Goal: Information Seeking & Learning: Learn about a topic

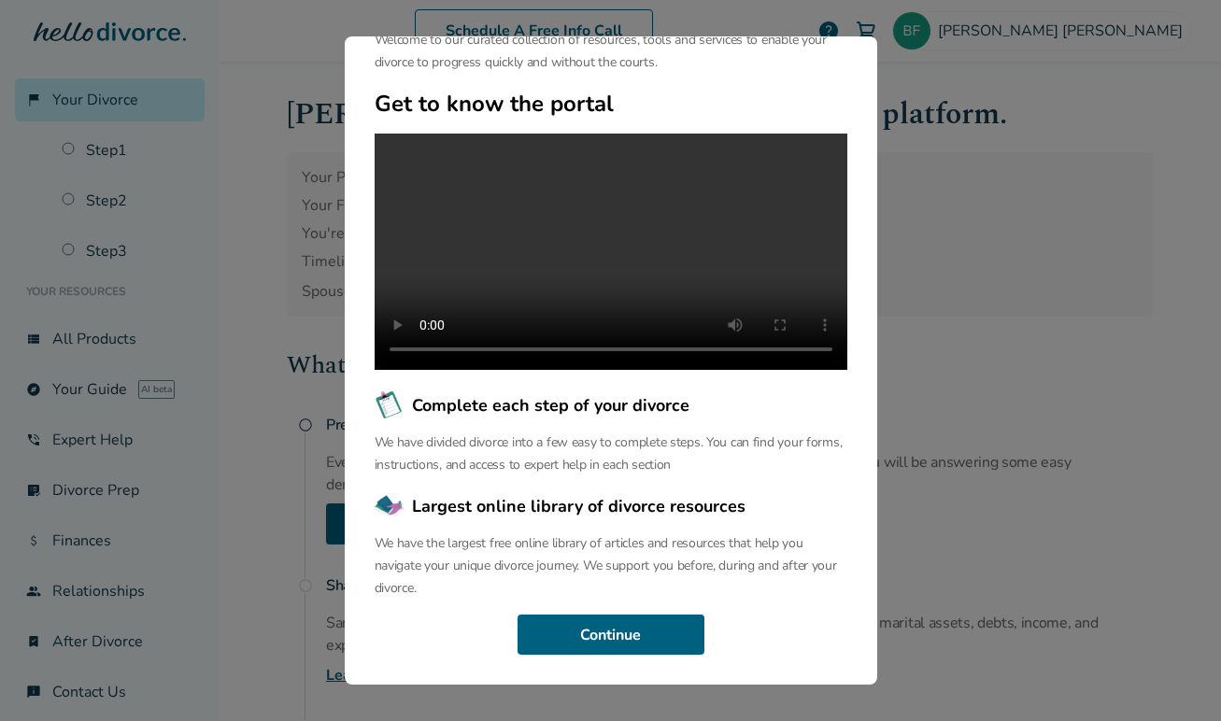
scroll to position [125, 0]
click at [633, 642] on button "Continue" at bounding box center [611, 635] width 187 height 41
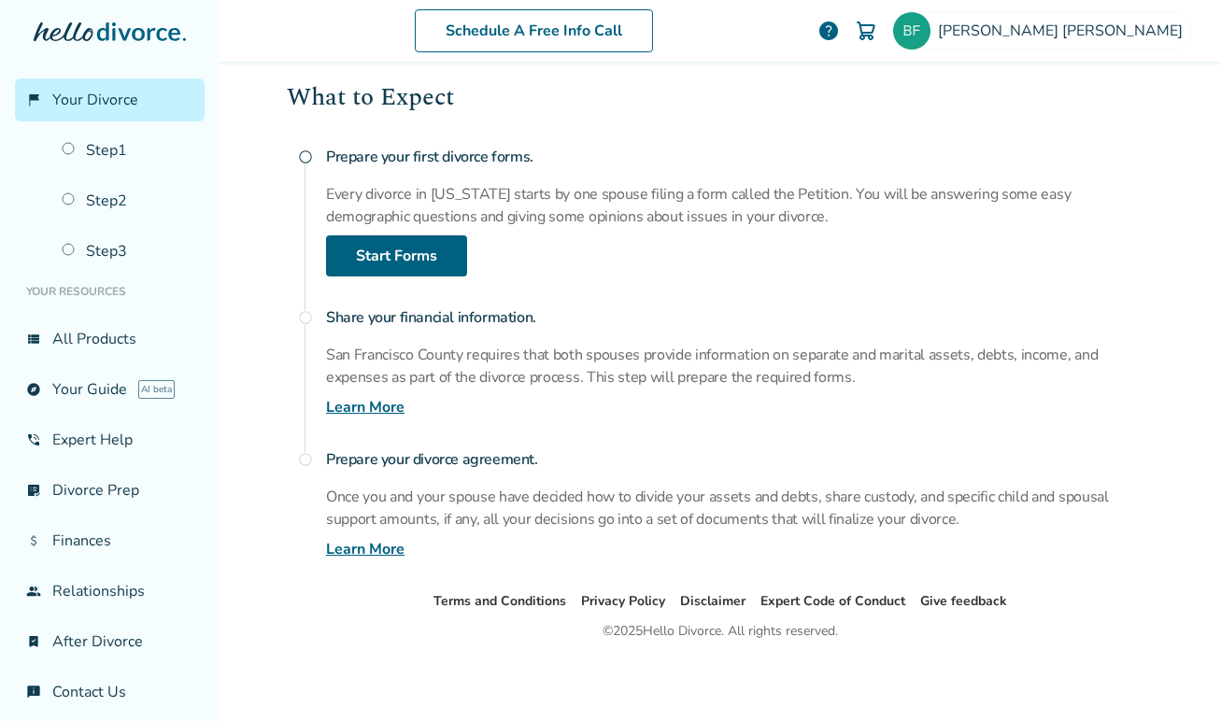
scroll to position [268, 0]
click at [103, 437] on link "phone_in_talk Expert Help" at bounding box center [110, 440] width 190 height 43
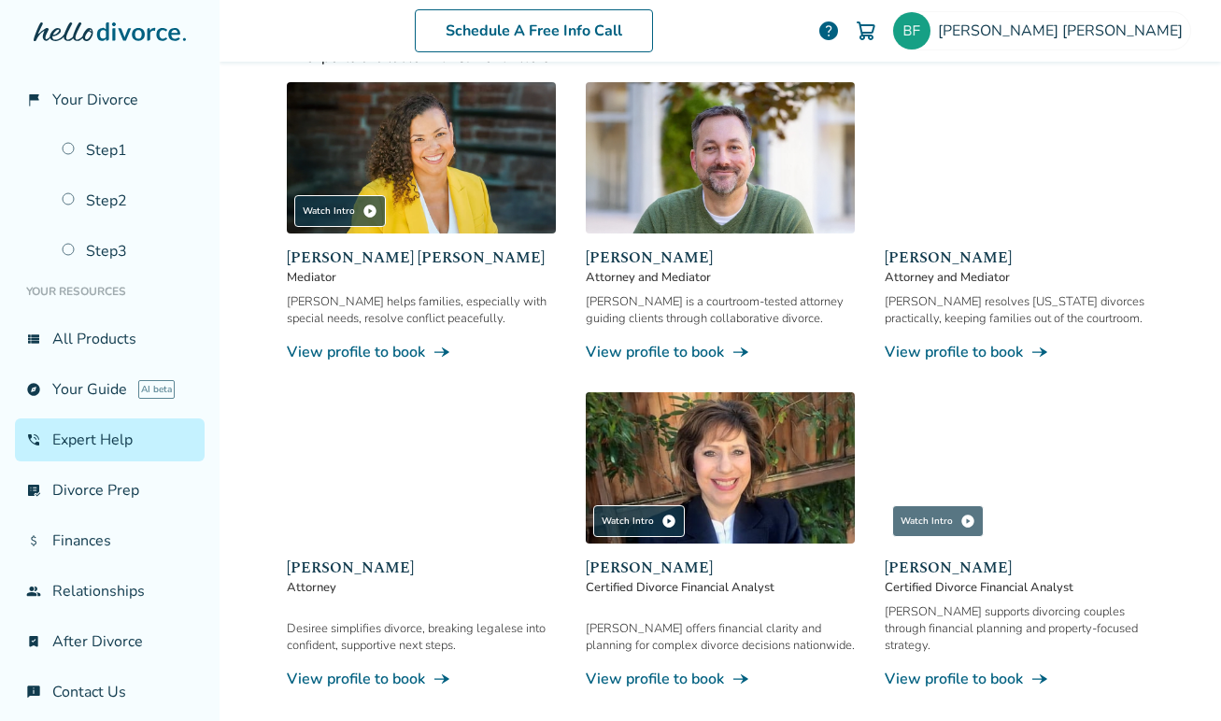
scroll to position [258, 0]
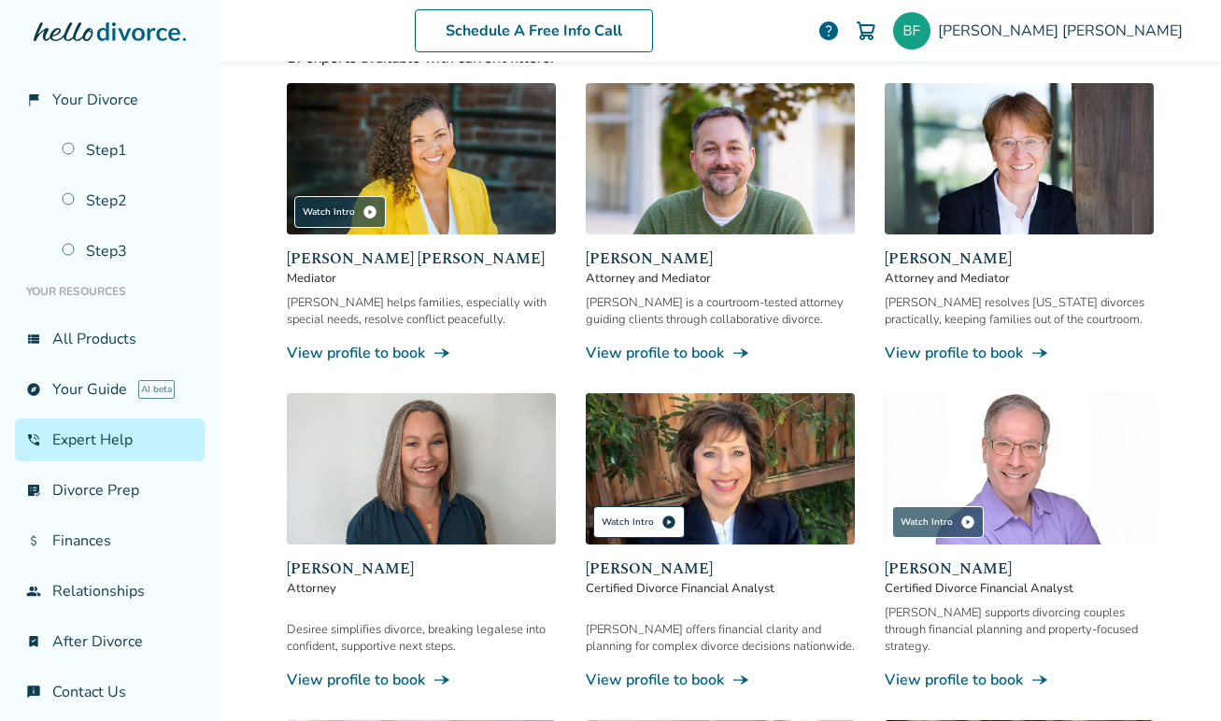
click at [633, 521] on div "Watch Intro play_circle" at bounding box center [639, 522] width 92 height 32
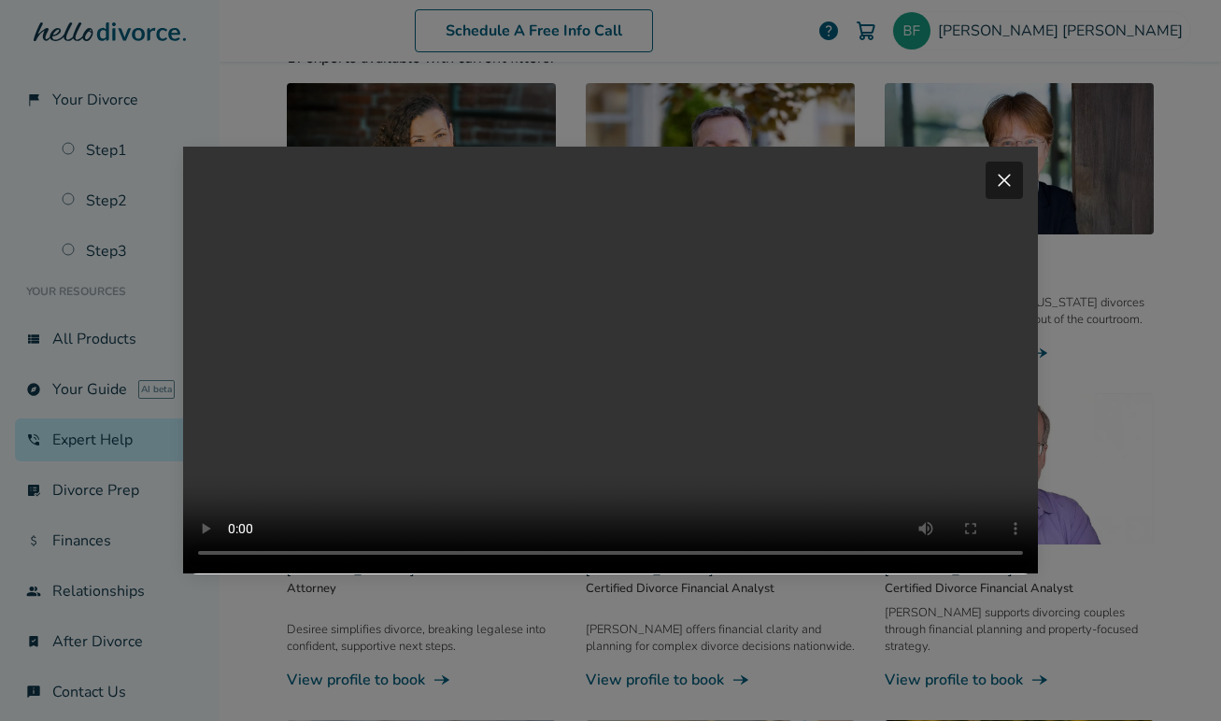
click at [1005, 169] on span "close" at bounding box center [1004, 180] width 22 height 22
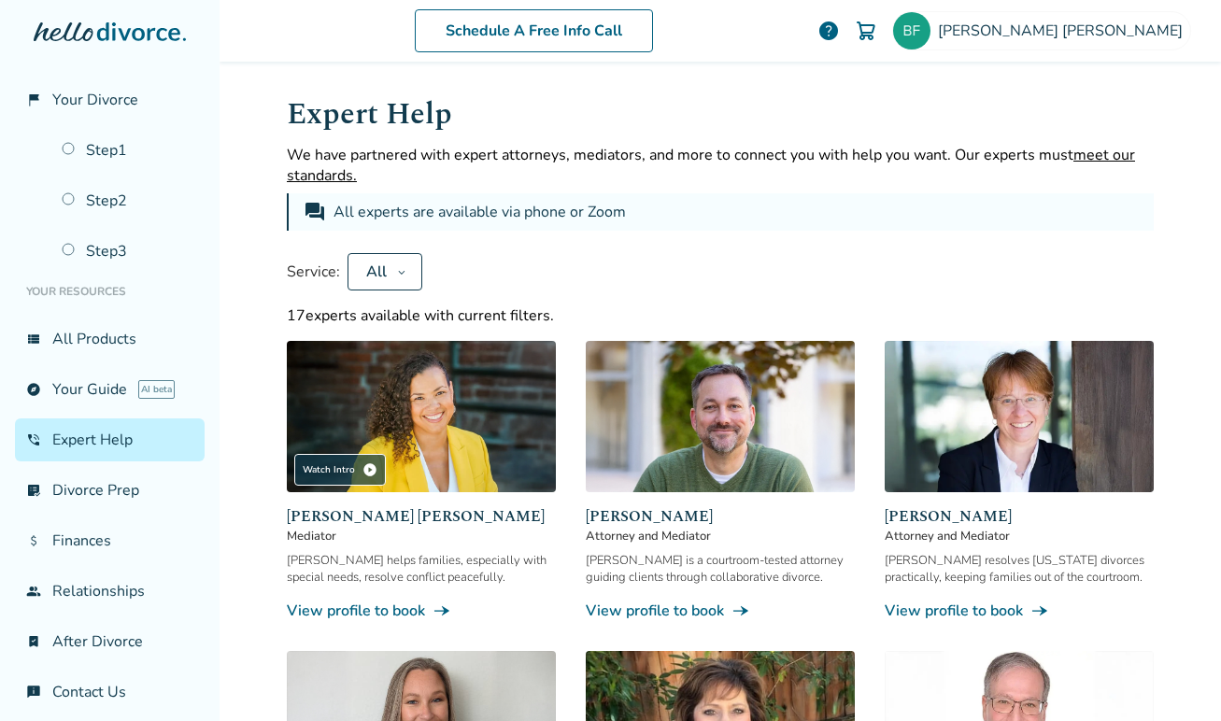
scroll to position [0, 0]
